Goal: Navigation & Orientation: Find specific page/section

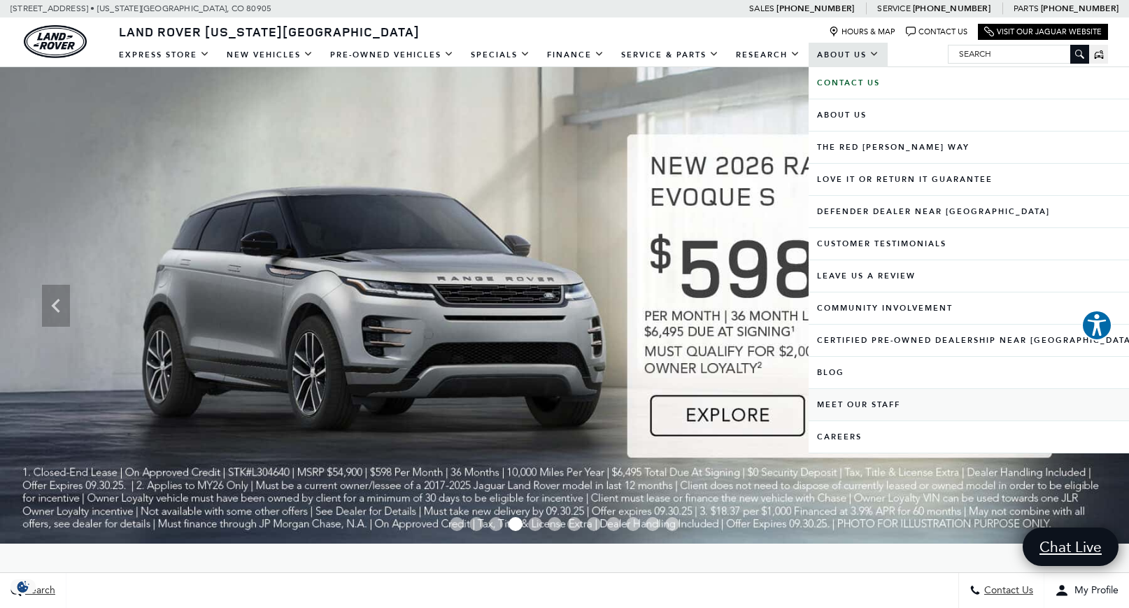
click at [867, 407] on link "Meet Our Staff" at bounding box center [976, 404] width 334 height 31
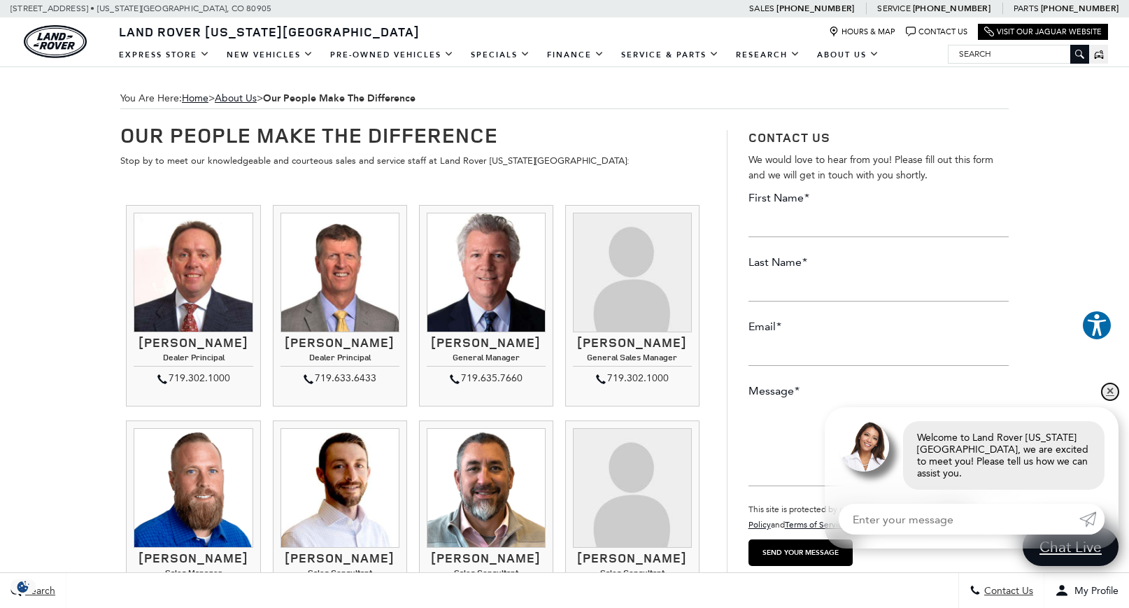
click at [1109, 400] on link "✕" at bounding box center [1110, 391] width 17 height 17
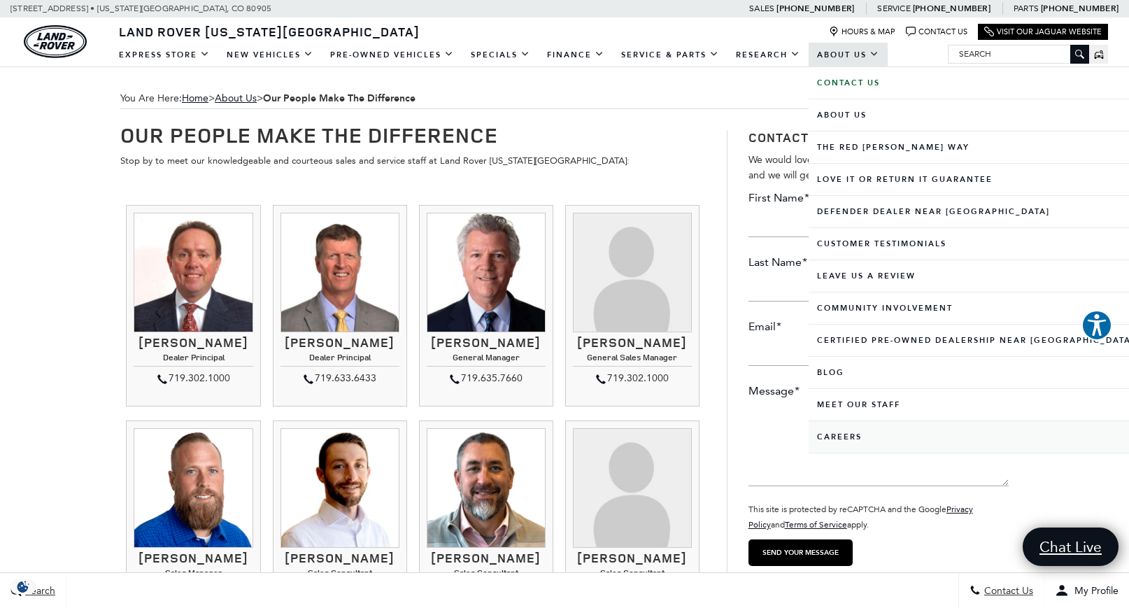
click at [843, 439] on link "Careers" at bounding box center [976, 436] width 334 height 31
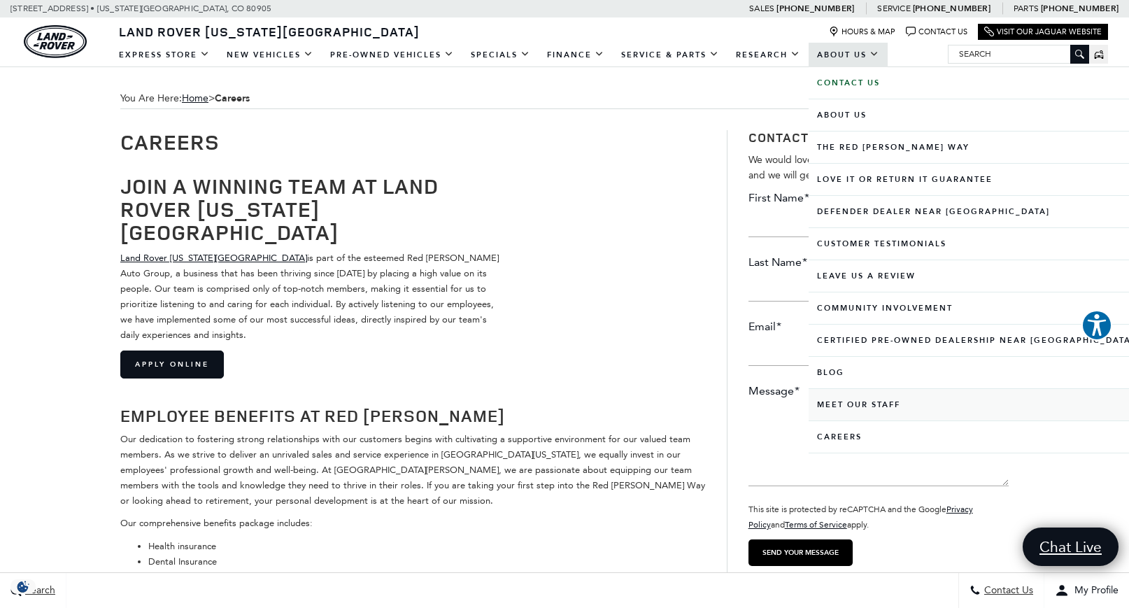
click at [880, 407] on link "Meet Our Staff" at bounding box center [976, 404] width 334 height 31
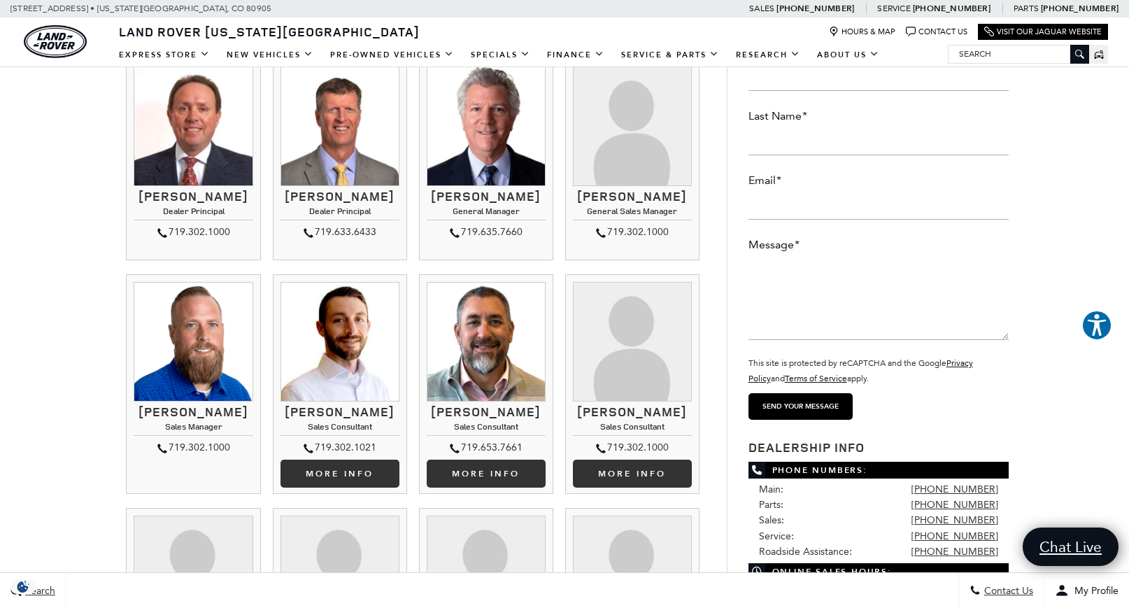
scroll to position [132, 0]
